Goal: Navigation & Orientation: Find specific page/section

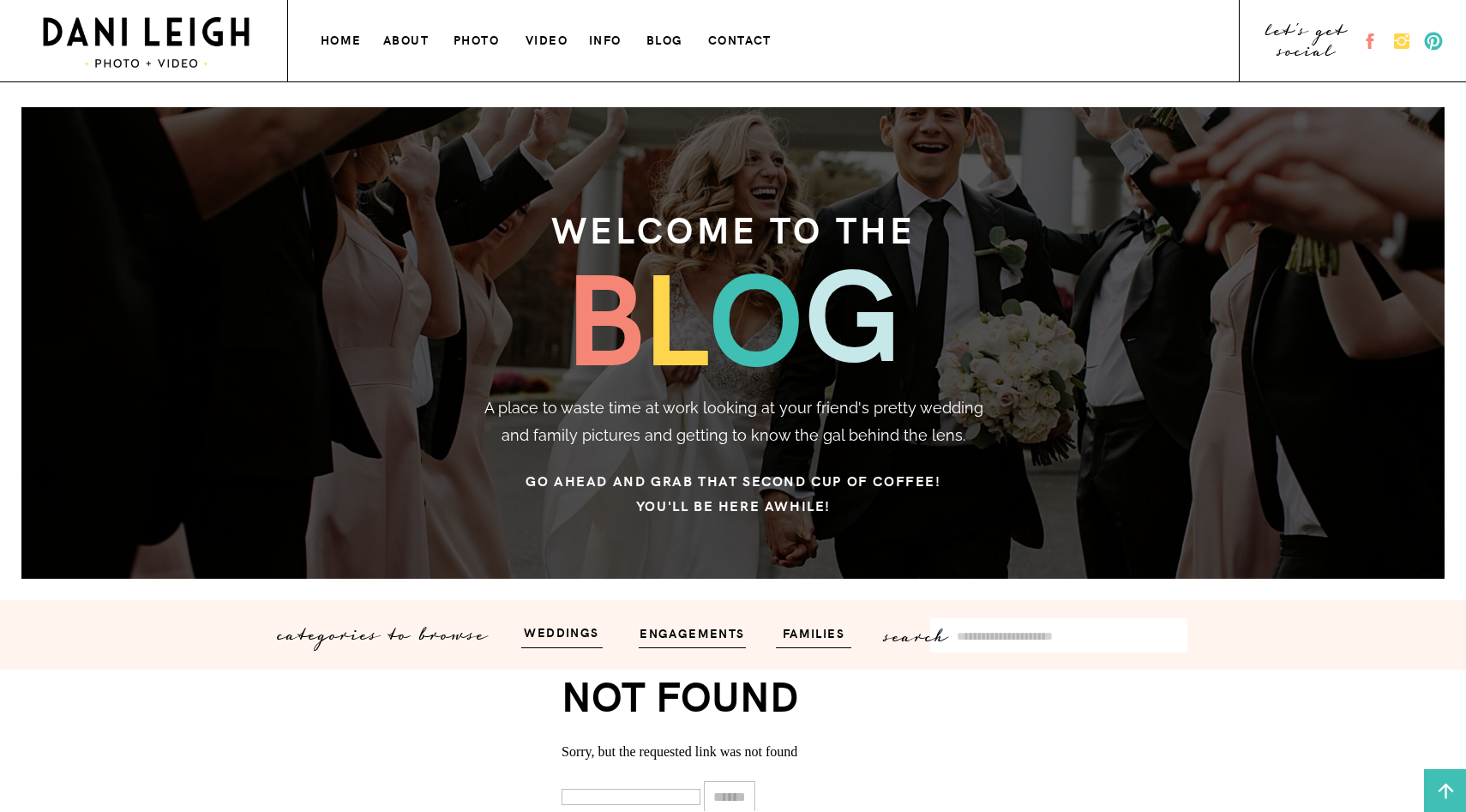
click at [487, 43] on h3 "photo" at bounding box center [477, 38] width 48 height 18
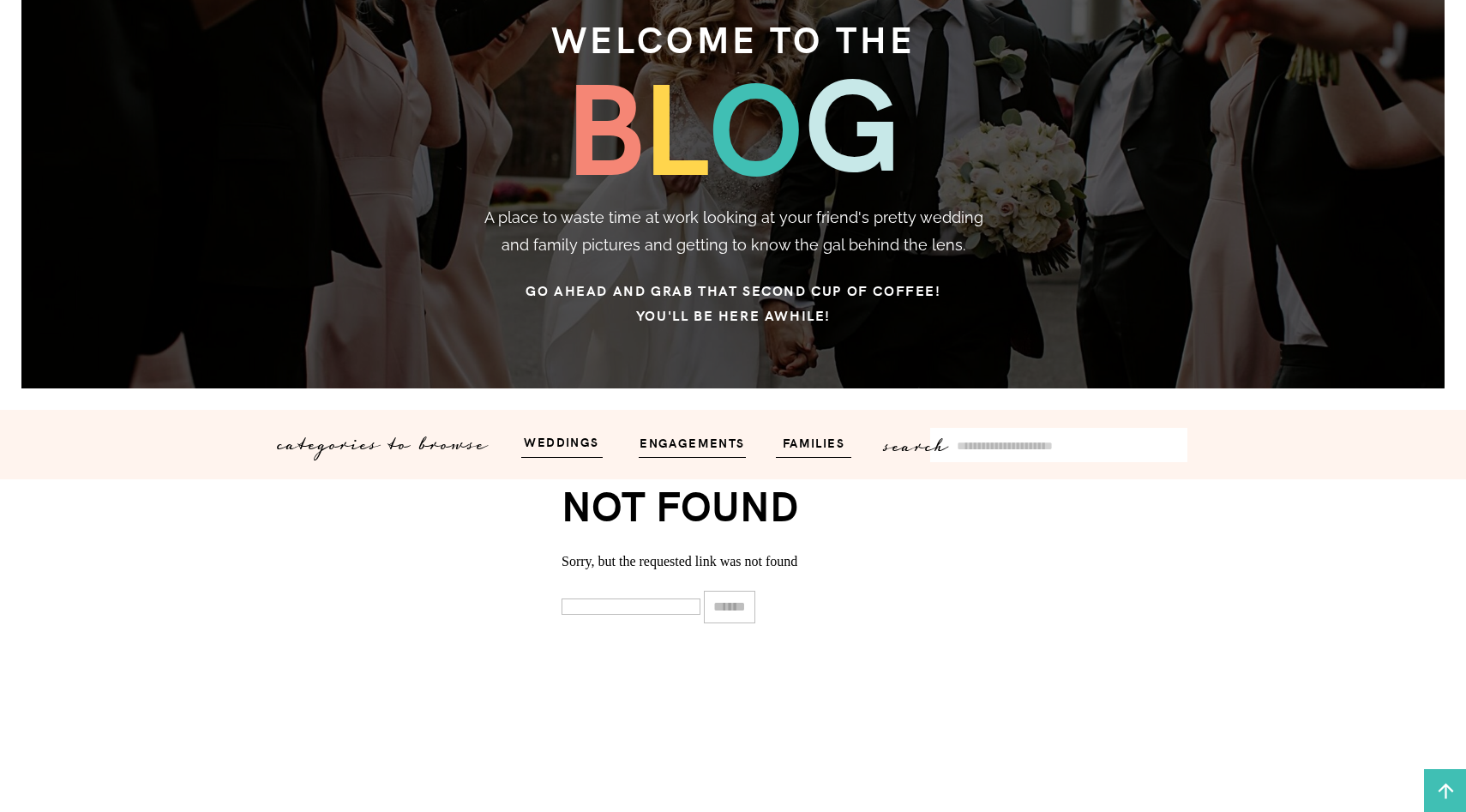
scroll to position [282, 0]
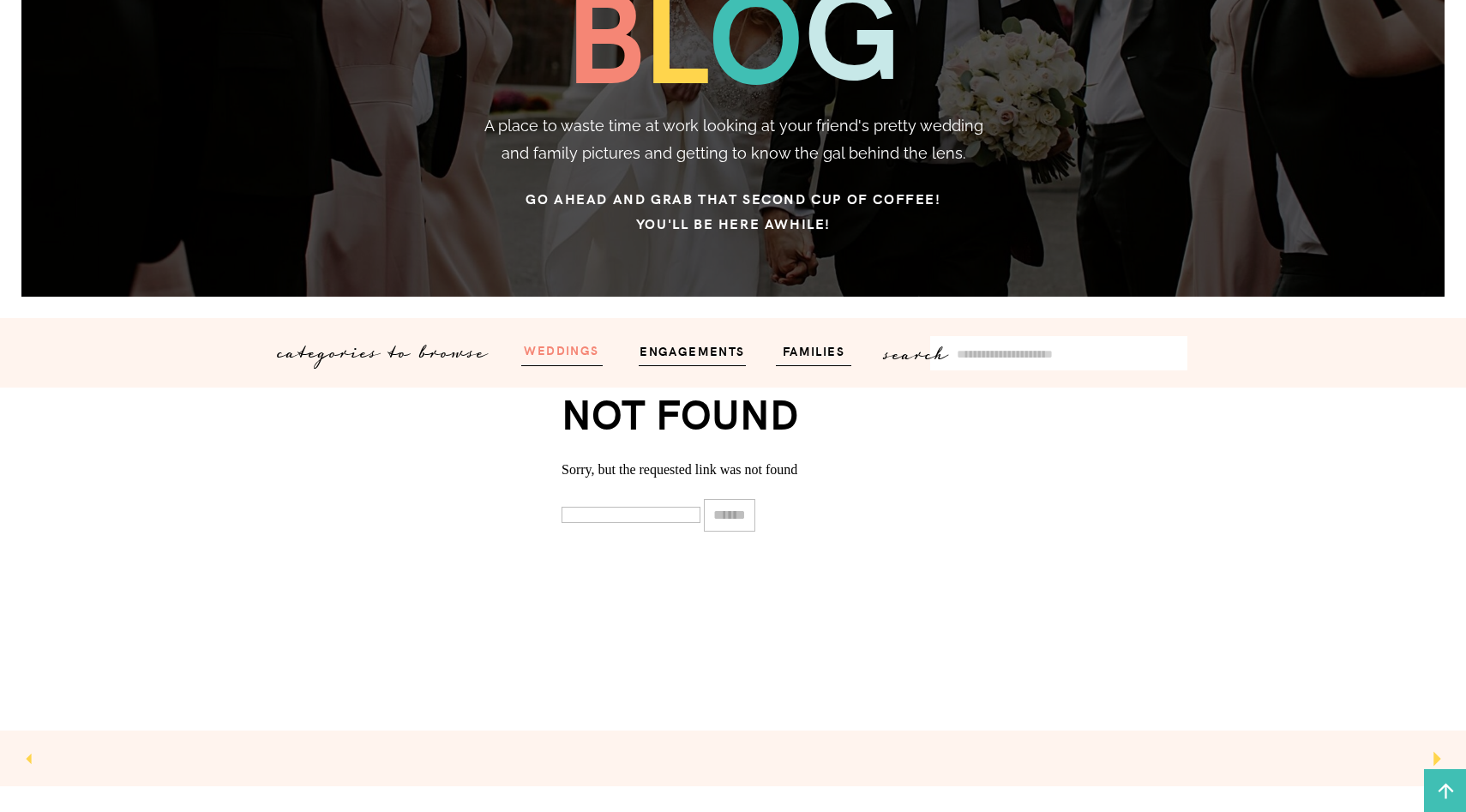
click at [575, 359] on h3 "weddings" at bounding box center [562, 350] width 103 height 20
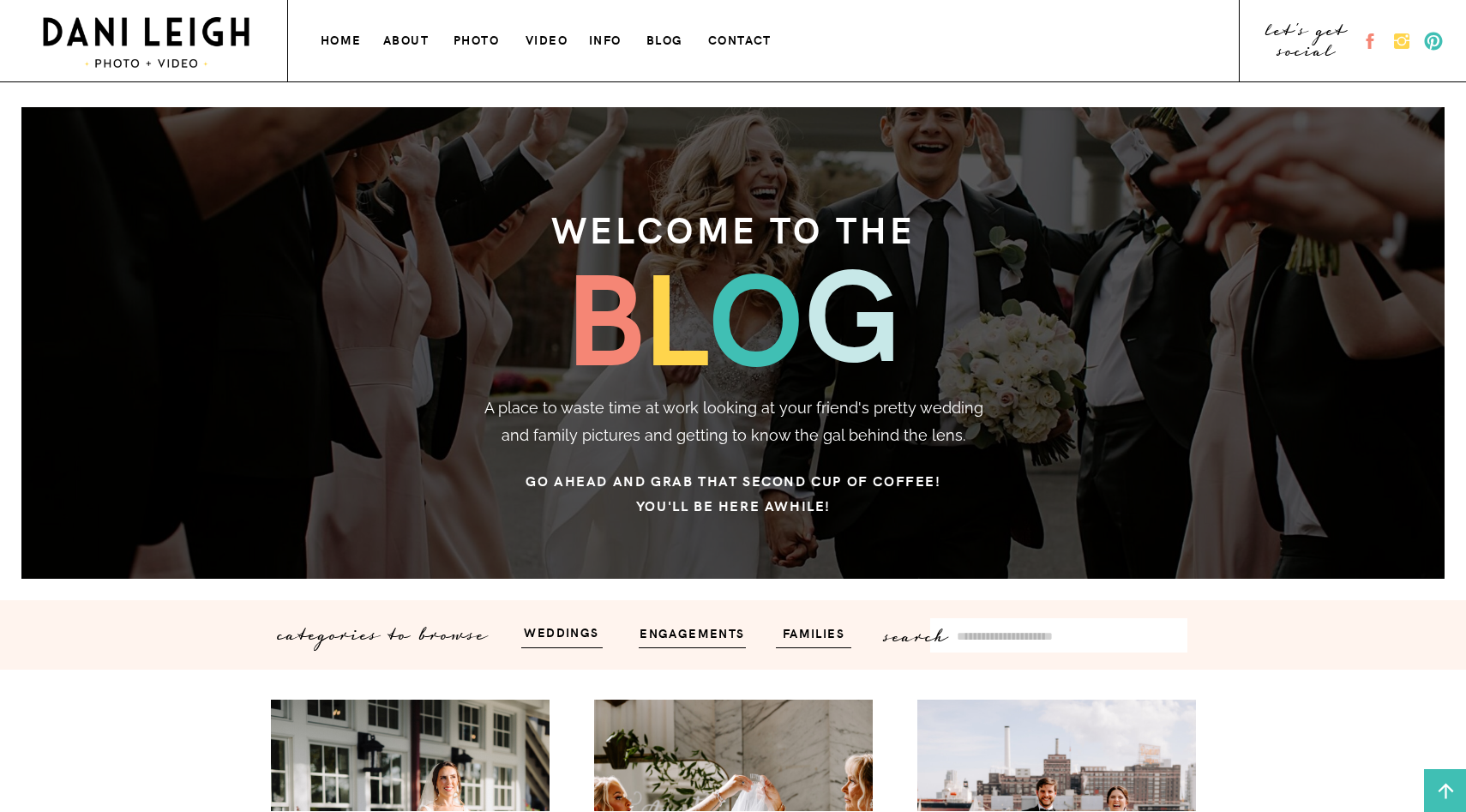
click at [747, 44] on h3 "contact" at bounding box center [742, 38] width 68 height 18
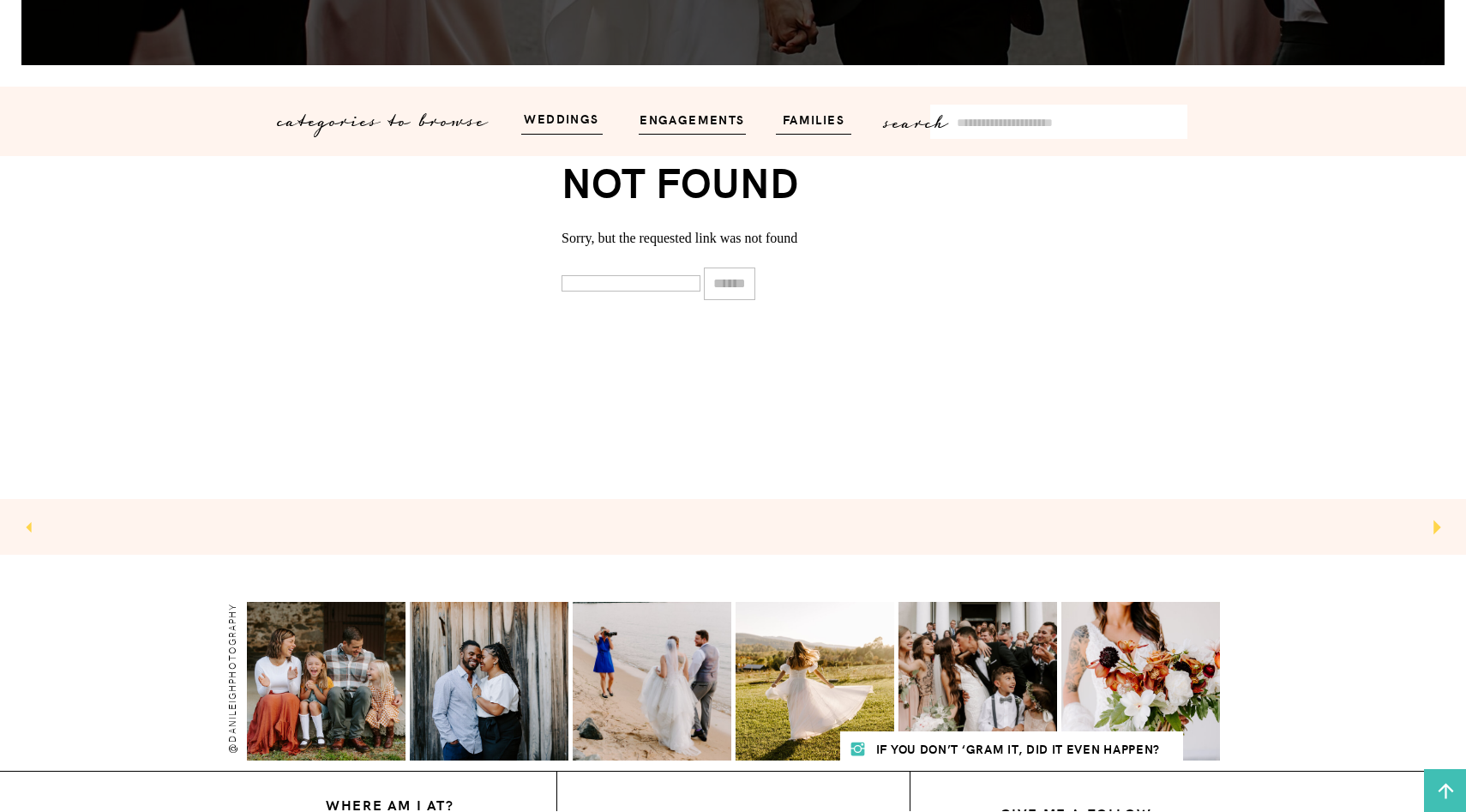
scroll to position [728, 0]
